Goal: Transaction & Acquisition: Purchase product/service

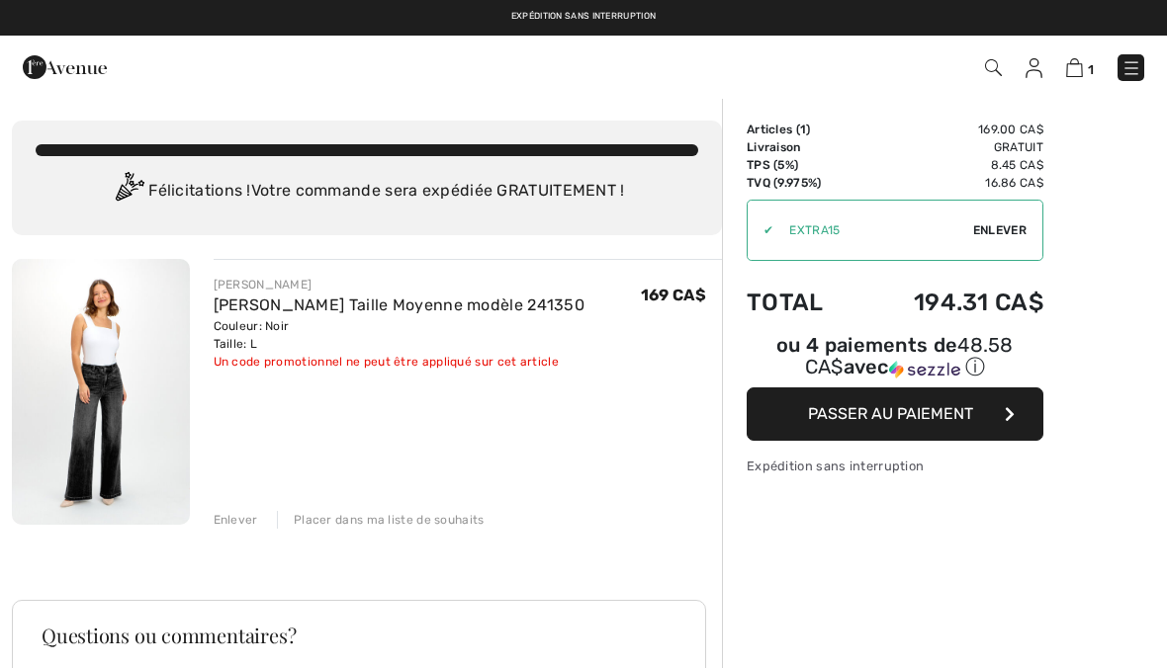
checkbox input "true"
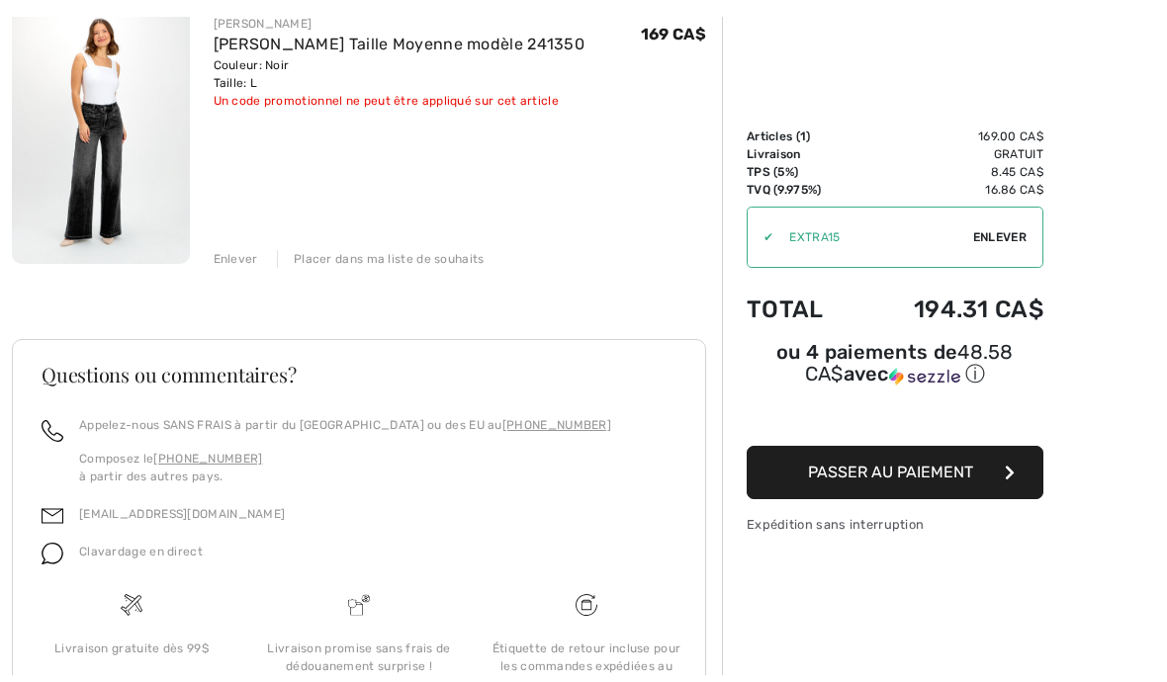
scroll to position [267, 0]
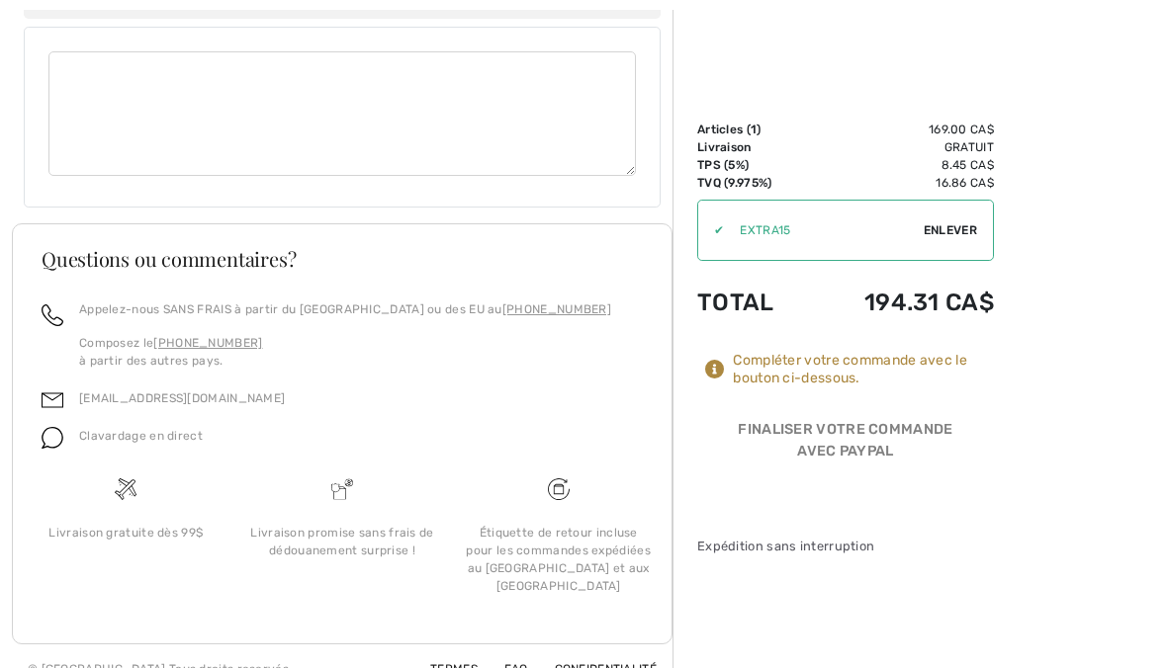
scroll to position [1190, 0]
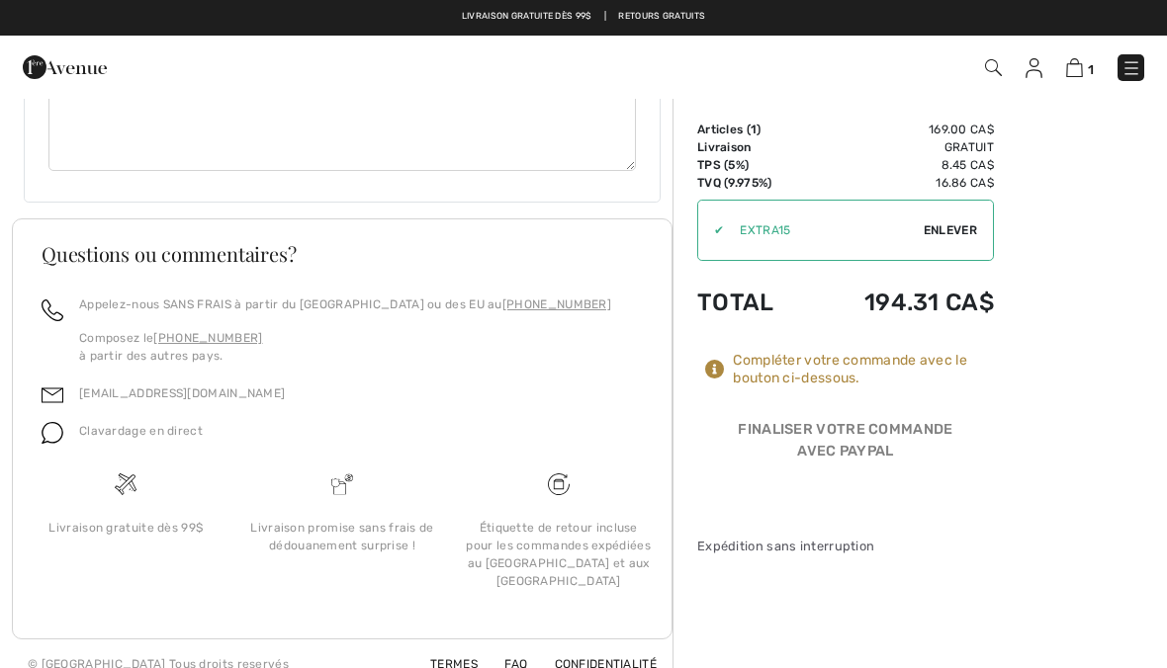
click at [104, 428] on span "Clavardage en direct" at bounding box center [141, 431] width 124 height 14
click at [53, 436] on img at bounding box center [53, 433] width 22 height 22
click at [160, 425] on span "Clavardage en direct" at bounding box center [141, 431] width 124 height 14
click at [62, 429] on img at bounding box center [53, 433] width 22 height 22
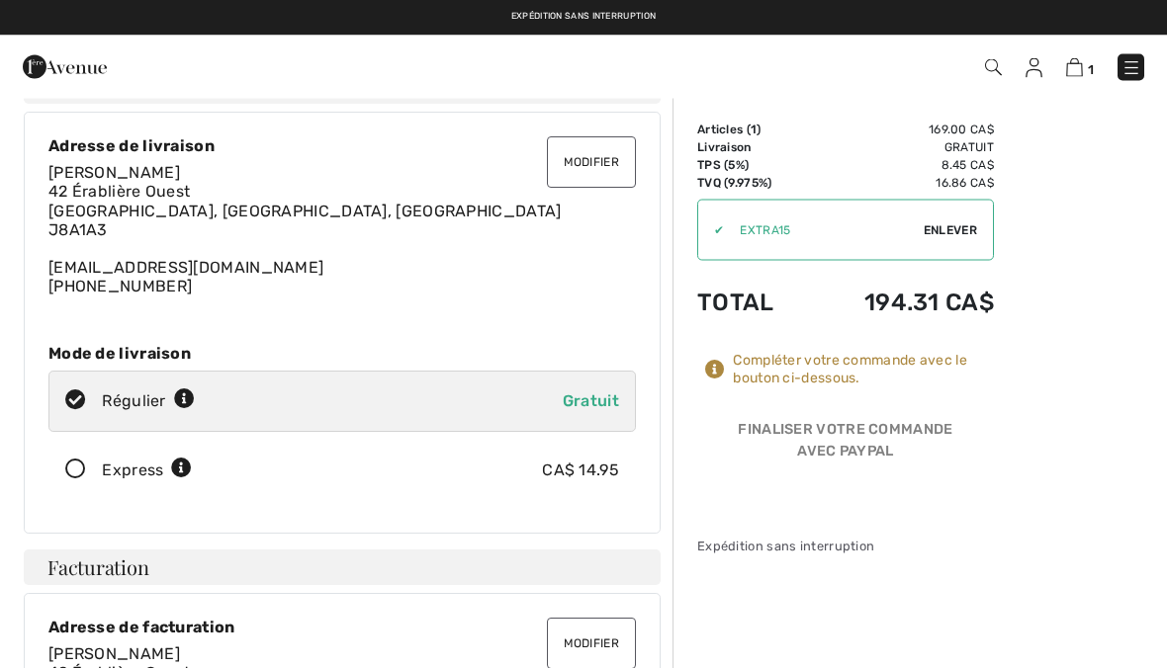
scroll to position [0, 0]
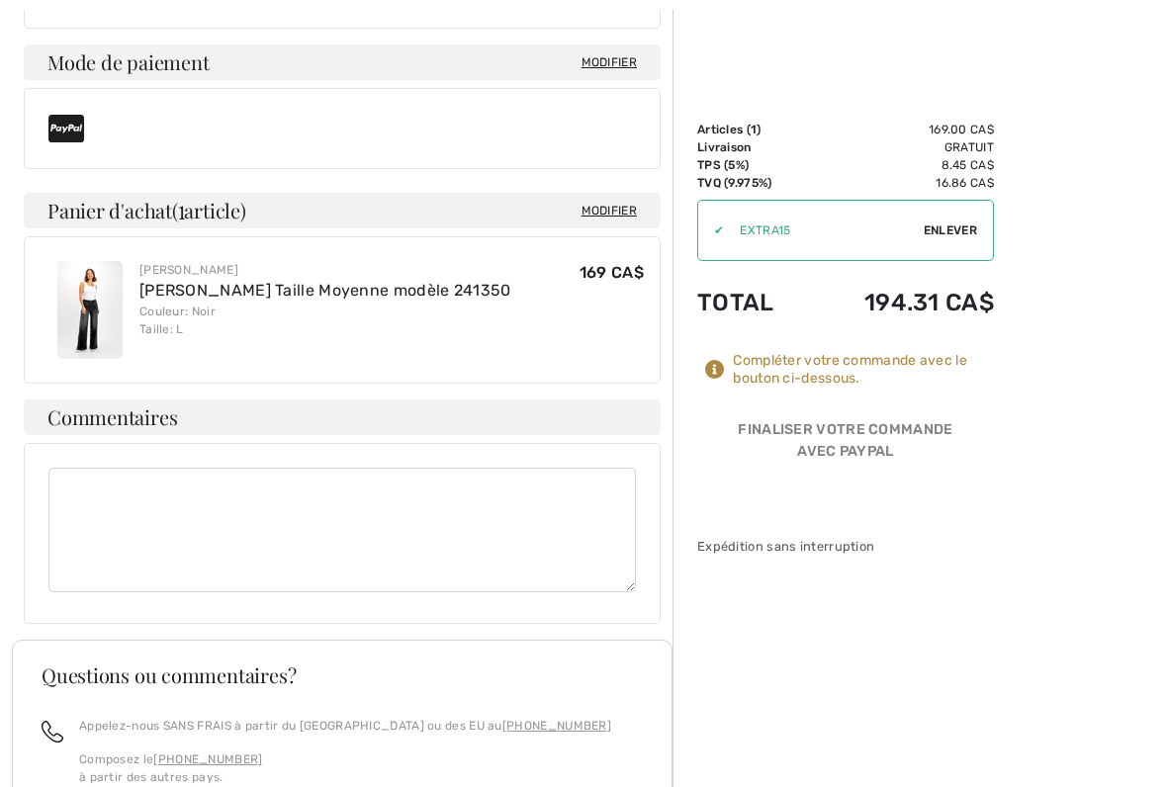
click at [118, 499] on textarea at bounding box center [341, 530] width 587 height 125
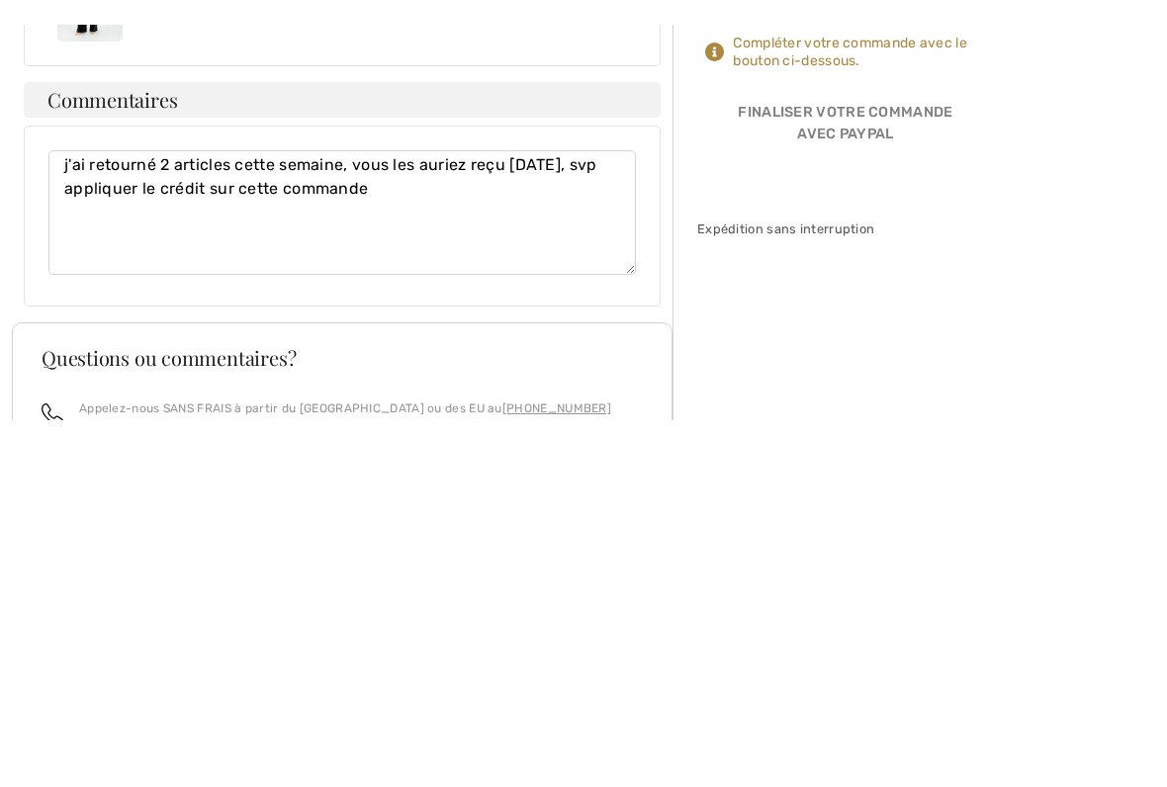
scroll to position [1072, 0]
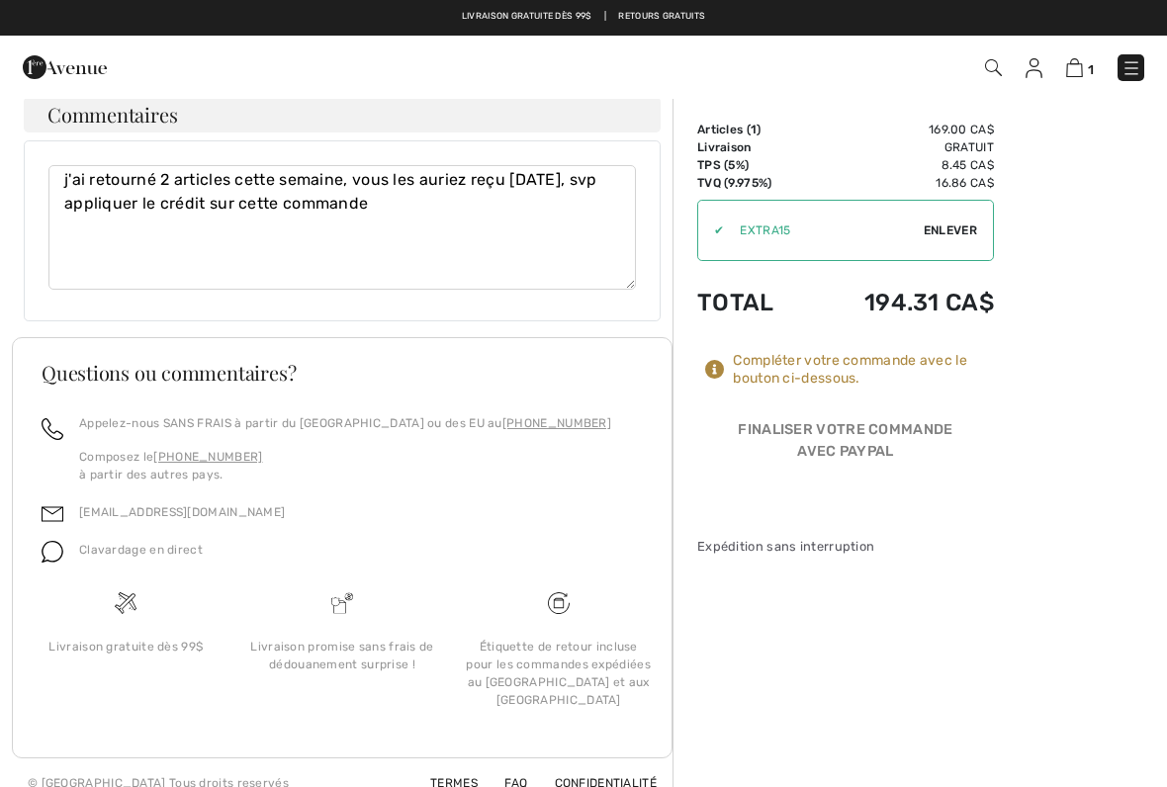
type textarea "j'ai retourné 2 articles cette semaine, vous les auriez reçu [DATE], svp appliq…"
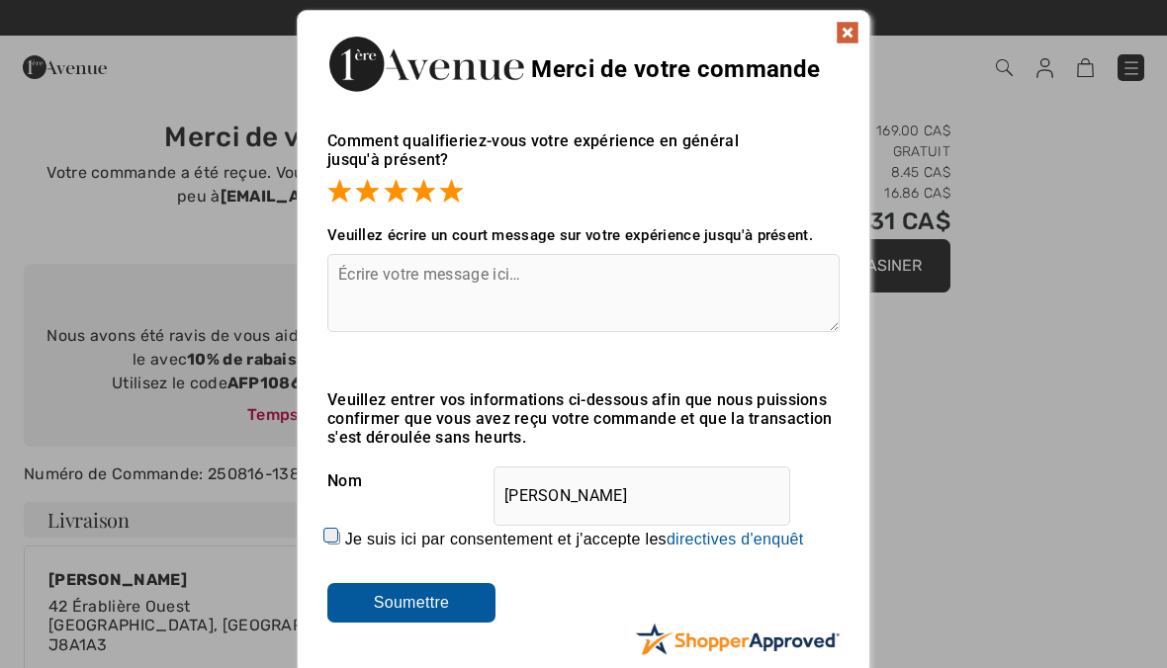
click at [848, 26] on img at bounding box center [847, 33] width 24 height 24
